Goal: Navigation & Orientation: Find specific page/section

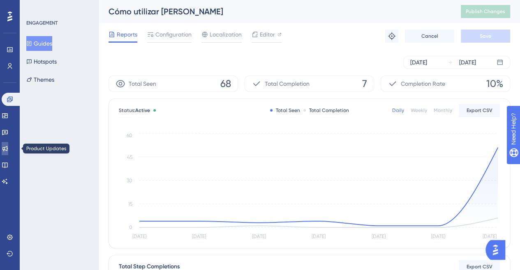
click at [7, 149] on icon at bounding box center [5, 148] width 7 height 7
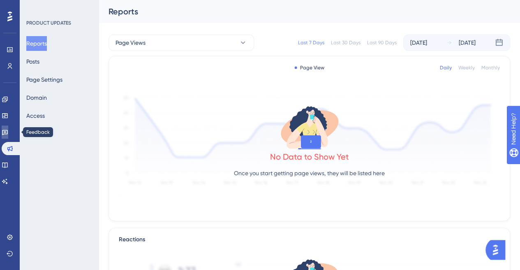
click at [3, 134] on link at bounding box center [5, 132] width 7 height 13
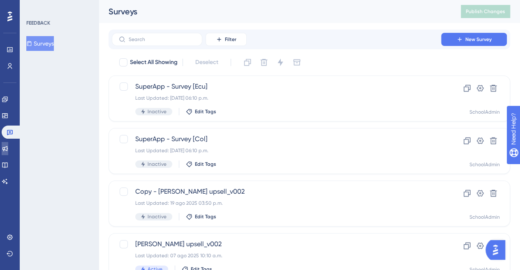
click at [5, 152] on link at bounding box center [5, 148] width 7 height 13
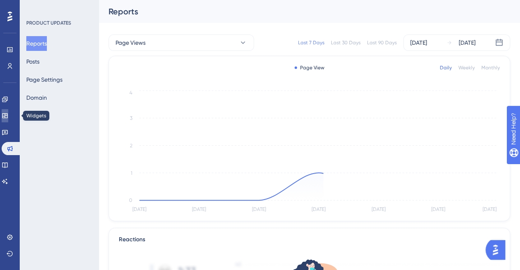
click at [8, 116] on icon at bounding box center [5, 116] width 7 height 7
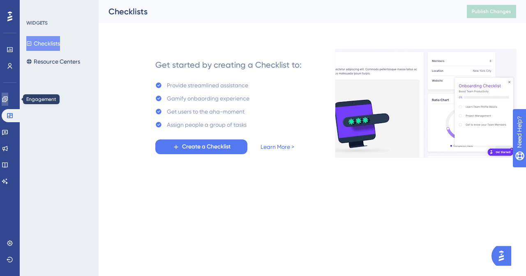
click at [7, 102] on icon at bounding box center [4, 99] width 5 height 5
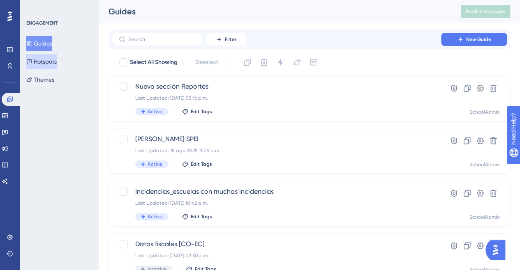
click at [53, 60] on button "Hotspots" at bounding box center [41, 61] width 30 height 15
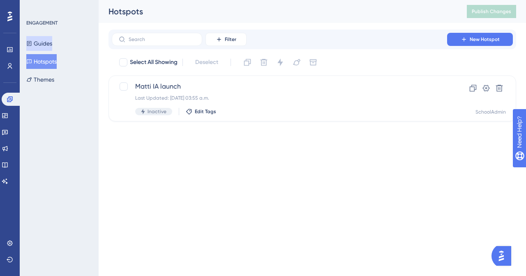
click at [51, 44] on button "Guides" at bounding box center [39, 43] width 26 height 15
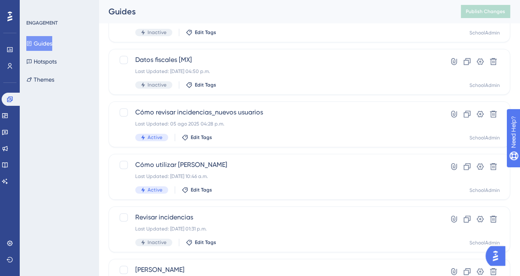
scroll to position [288, 0]
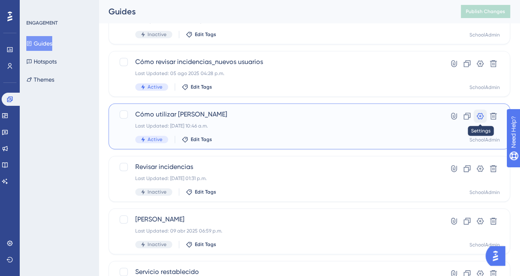
click at [482, 115] on icon at bounding box center [480, 116] width 8 height 8
